Goal: Navigation & Orientation: Find specific page/section

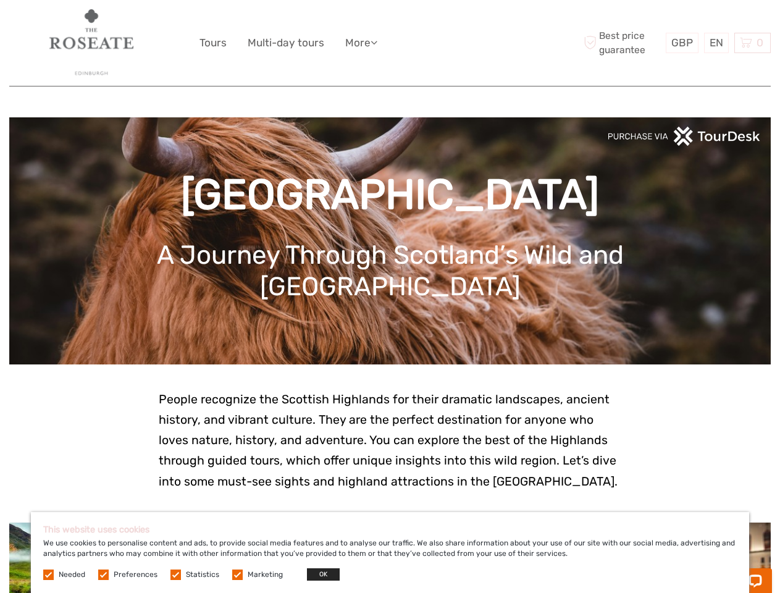
click at [390, 43] on ul "Tours Multi-day tours More Travel Articles Travel Articles" at bounding box center [297, 43] width 196 height 18
click at [362, 43] on link "More" at bounding box center [361, 43] width 32 height 18
click at [377, 42] on icon at bounding box center [373, 42] width 7 height 10
click at [682, 43] on span "GBP" at bounding box center [682, 42] width 22 height 12
click at [716, 43] on div "EN English Español Deutsch" at bounding box center [716, 43] width 25 height 20
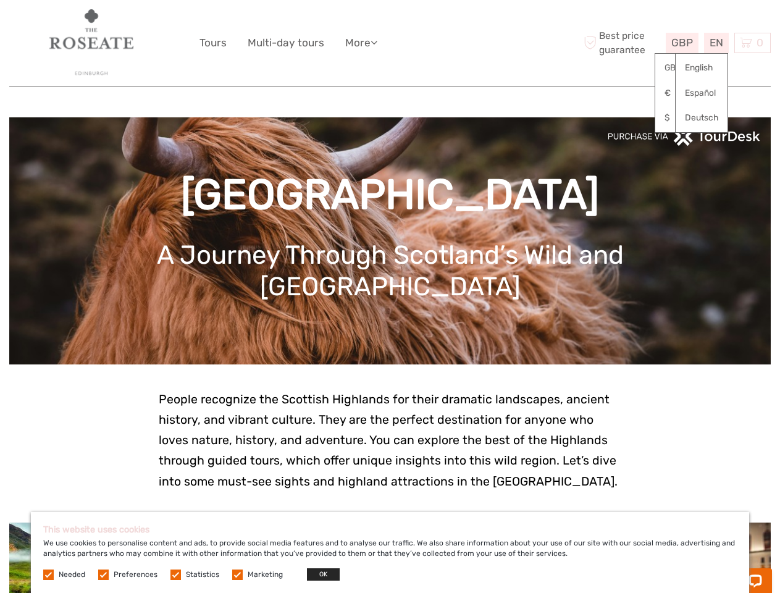
click at [752, 43] on div "0 Items Total £0.00 Checkout The shopping cart is empty." at bounding box center [752, 43] width 36 height 20
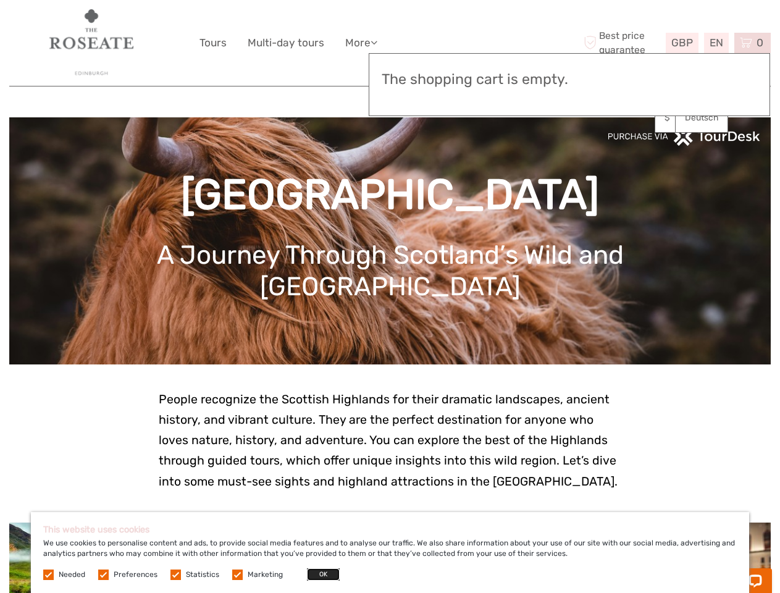
click at [318, 574] on button "OK" at bounding box center [323, 574] width 33 height 12
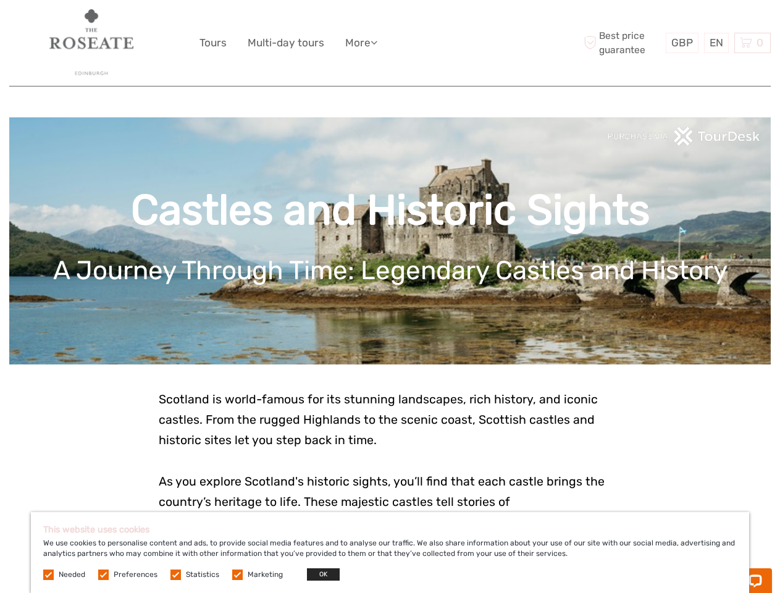
click at [390, 43] on ul "Tours Multi-day tours More Travel Articles Travel Articles" at bounding box center [297, 43] width 196 height 18
click at [362, 43] on link "More" at bounding box center [361, 43] width 32 height 18
click at [377, 42] on icon at bounding box center [373, 42] width 7 height 10
click at [682, 43] on span "GBP" at bounding box center [682, 42] width 22 height 12
click at [716, 43] on div "EN English Español Deutsch" at bounding box center [716, 43] width 25 height 20
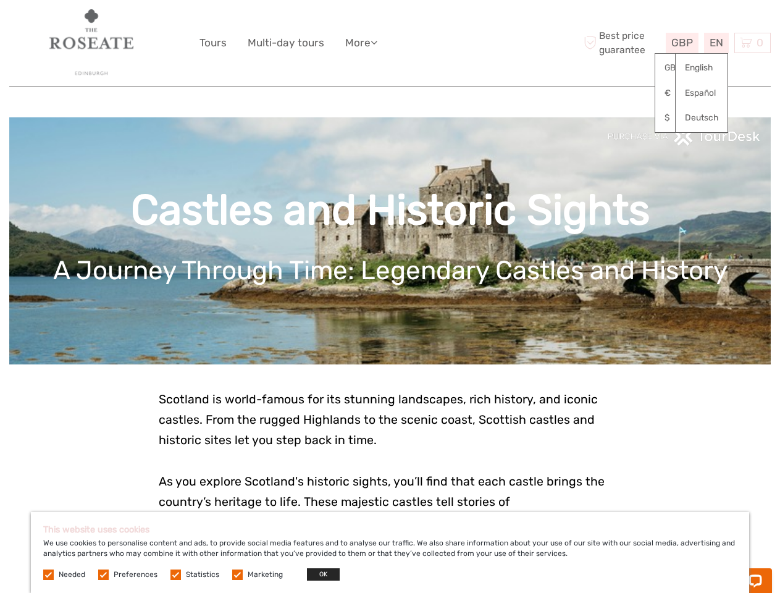
click at [752, 43] on div "0 Items Total £0.00 Checkout The shopping cart is empty." at bounding box center [752, 43] width 36 height 20
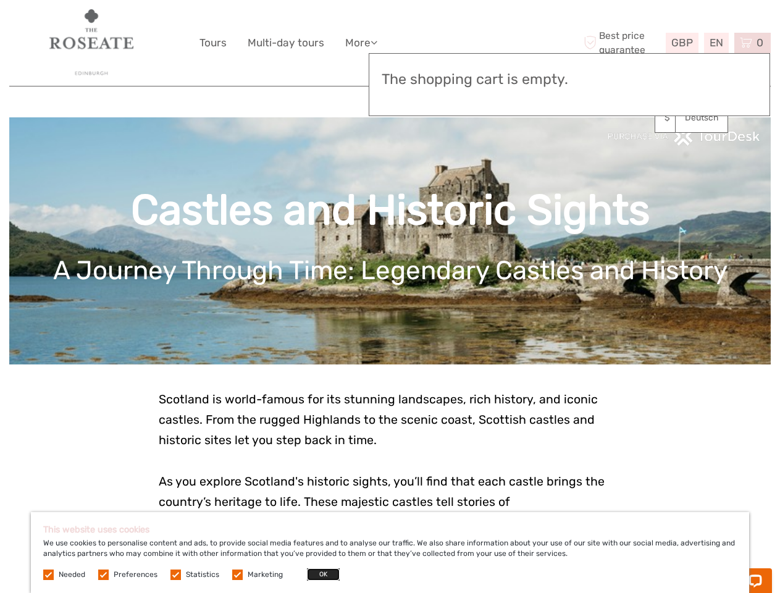
click at [318, 574] on button "OK" at bounding box center [323, 574] width 33 height 12
